Goal: Task Accomplishment & Management: Manage account settings

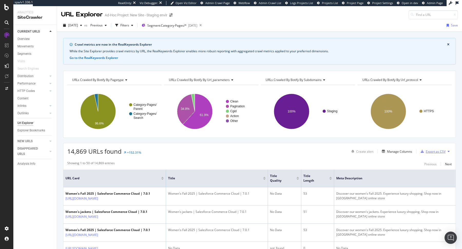
click at [432, 150] on div "Export as CSV" at bounding box center [436, 152] width 20 height 4
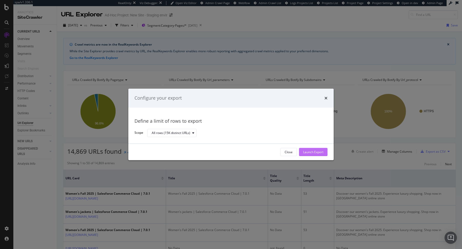
click at [309, 150] on div "Launch Export" at bounding box center [313, 152] width 20 height 4
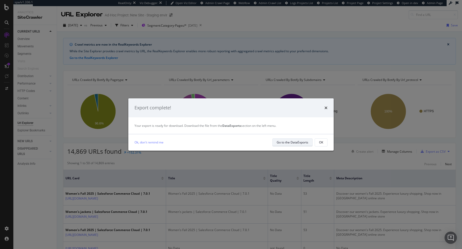
click at [304, 143] on div "Go to the DataExports" at bounding box center [292, 142] width 32 height 4
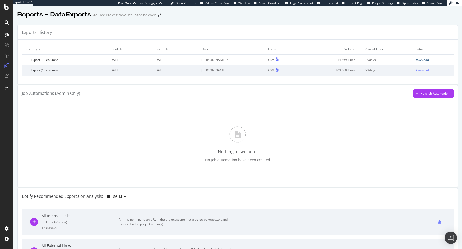
click at [422, 61] on div "Download" at bounding box center [421, 60] width 14 height 4
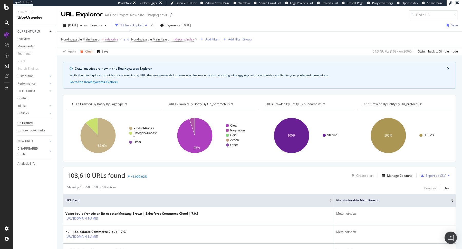
click at [88, 50] on div "Clear" at bounding box center [89, 51] width 8 height 4
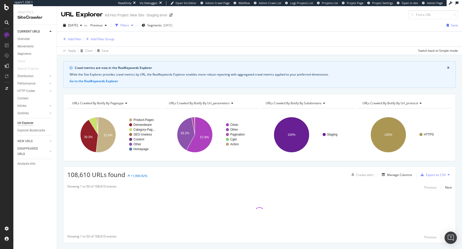
click at [25, 36] on div "Overview Movements Segments Visits Search Engines Distribution Top Charts Segme…" at bounding box center [36, 86] width 39 height 102
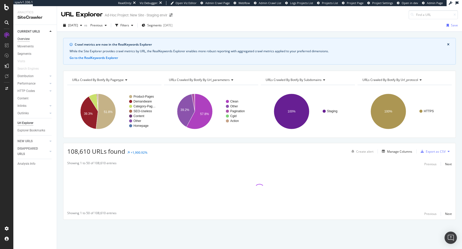
click at [25, 38] on div "Overview" at bounding box center [23, 38] width 12 height 5
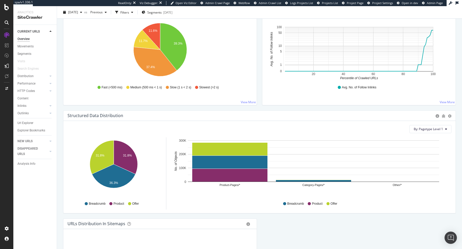
scroll to position [407, 0]
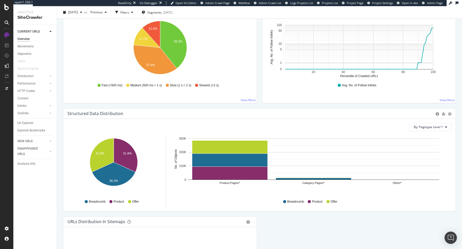
click at [206, 120] on div "By: Pagetype Level 1 Hold CMD (⌘) while clicking to filter the report. 31.8% 31…" at bounding box center [259, 165] width 392 height 92
click at [20, 100] on div "Content" at bounding box center [22, 98] width 11 height 5
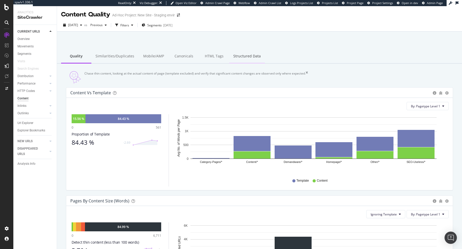
click at [238, 60] on div "Structured Data" at bounding box center [247, 57] width 36 height 14
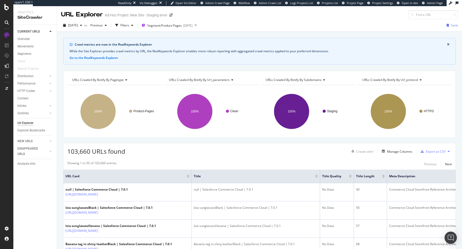
scroll to position [80, 0]
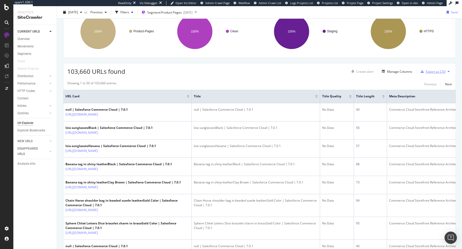
click at [424, 68] on div "Export as CSV" at bounding box center [431, 72] width 27 height 8
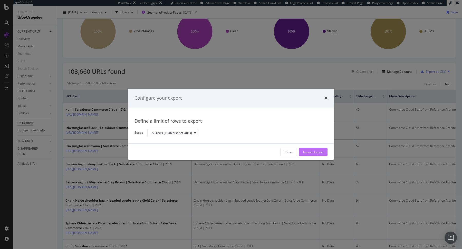
click at [318, 150] on div "Launch Export" at bounding box center [313, 152] width 20 height 4
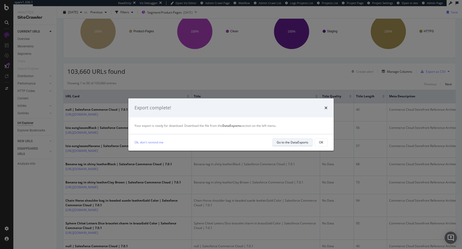
click at [305, 141] on div "Go to the DataExports" at bounding box center [292, 142] width 32 height 4
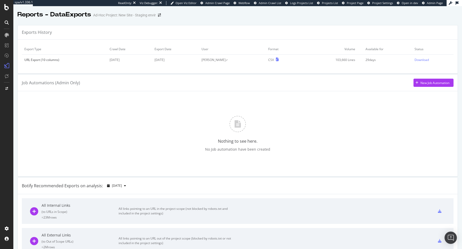
click at [421, 62] on td "Download" at bounding box center [433, 60] width 42 height 11
click at [421, 59] on div "Download" at bounding box center [421, 60] width 14 height 4
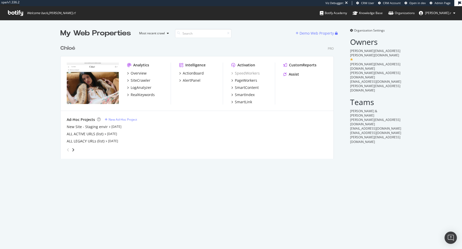
scroll to position [121, 277]
click at [190, 75] on div "ActionBoard" at bounding box center [193, 73] width 21 height 5
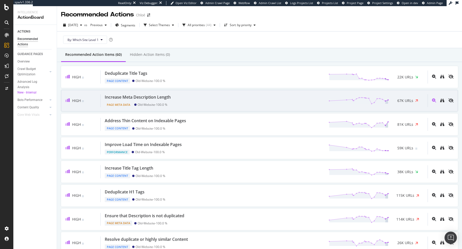
click at [218, 106] on div "Increase Meta Description Length Page Meta Data Old-Website - 100.0 % 67K URLs" at bounding box center [264, 100] width 327 height 13
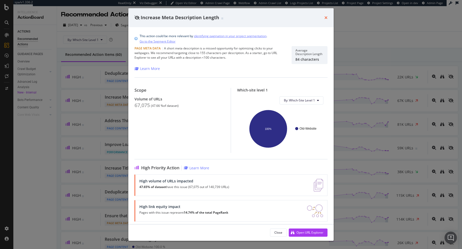
click at [325, 17] on icon "times" at bounding box center [325, 18] width 3 height 4
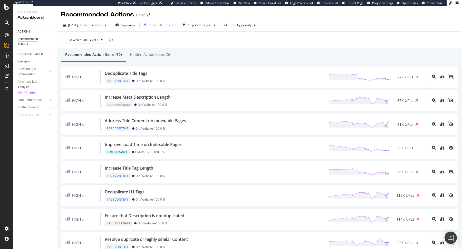
click at [160, 24] on div "Select Themes" at bounding box center [159, 25] width 21 height 3
click at [170, 36] on div "Page Content" at bounding box center [170, 36] width 19 height 4
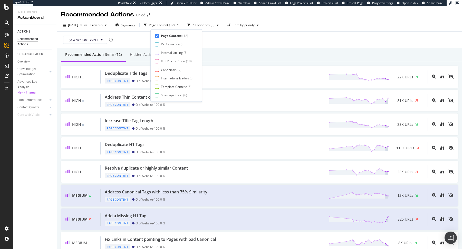
click at [177, 35] on div "Page Content" at bounding box center [171, 36] width 21 height 4
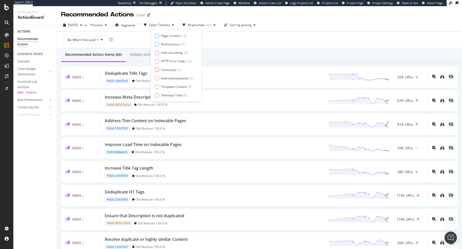
click at [235, 42] on div "By: Which-Site Level 1" at bounding box center [259, 40] width 397 height 16
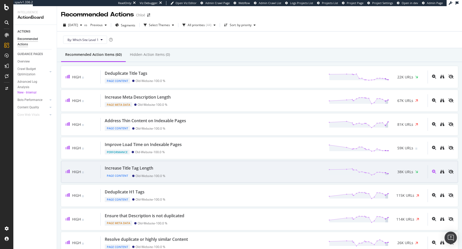
click at [174, 166] on div "Increase Title Tag Length Page Content Old-Website - 100.0 % 38K URLs" at bounding box center [264, 171] width 327 height 13
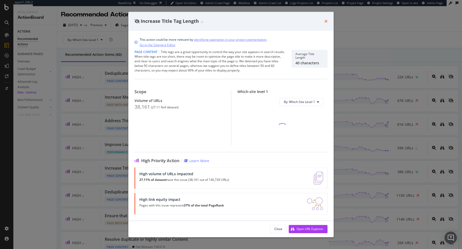
click at [325, 22] on icon "times" at bounding box center [325, 21] width 3 height 4
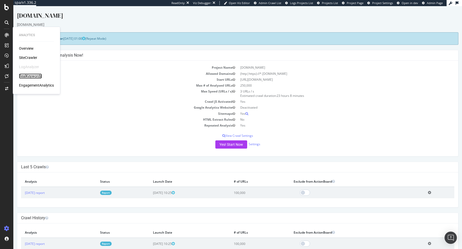
click at [32, 75] on div "RealKeywords" at bounding box center [30, 76] width 23 height 5
click at [30, 67] on div "AlertPanel" at bounding box center [27, 67] width 16 height 5
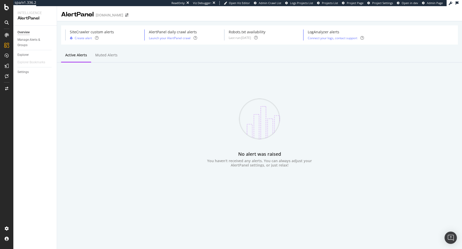
click at [24, 75] on div "Settings" at bounding box center [36, 71] width 39 height 7
click at [23, 71] on div "Settings" at bounding box center [22, 72] width 11 height 5
select select "01"
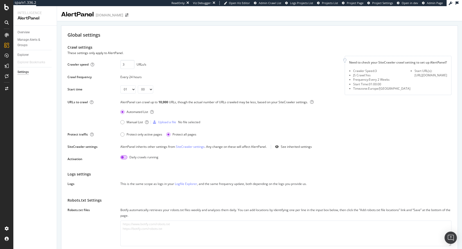
click at [122, 157] on input "checkbox" at bounding box center [123, 157] width 7 height 4
checkbox input "true"
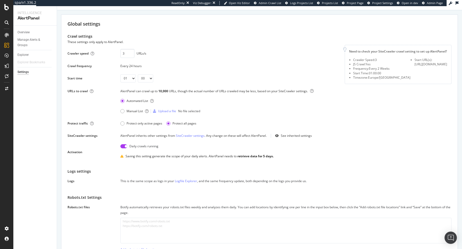
scroll to position [301, 0]
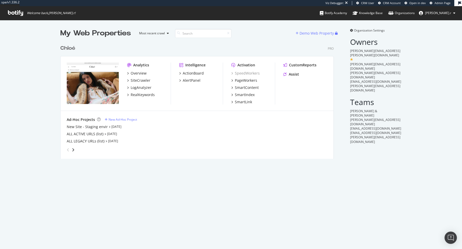
scroll to position [121, 277]
